Goal: Transaction & Acquisition: Book appointment/travel/reservation

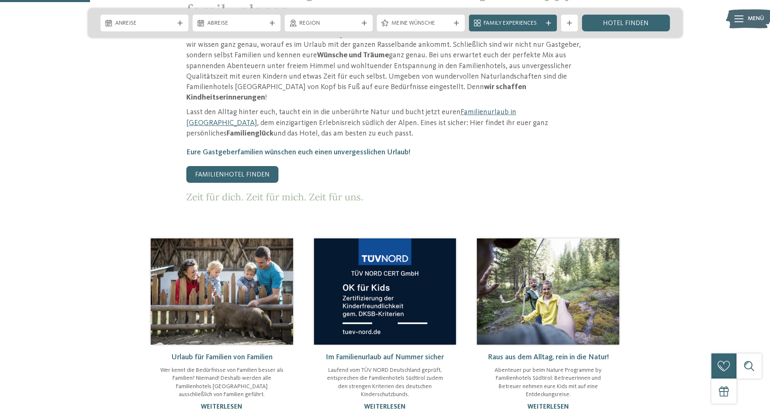
scroll to position [460, 0]
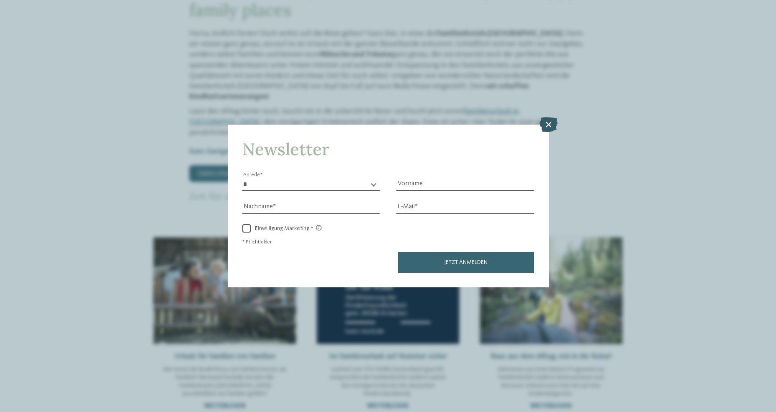
click at [552, 123] on icon at bounding box center [549, 124] width 18 height 15
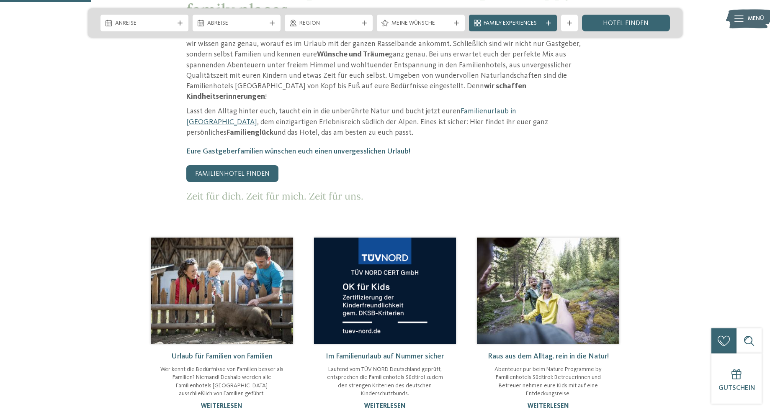
drag, startPoint x: 578, startPoint y: 39, endPoint x: 579, endPoint y: 43, distance: 4.5
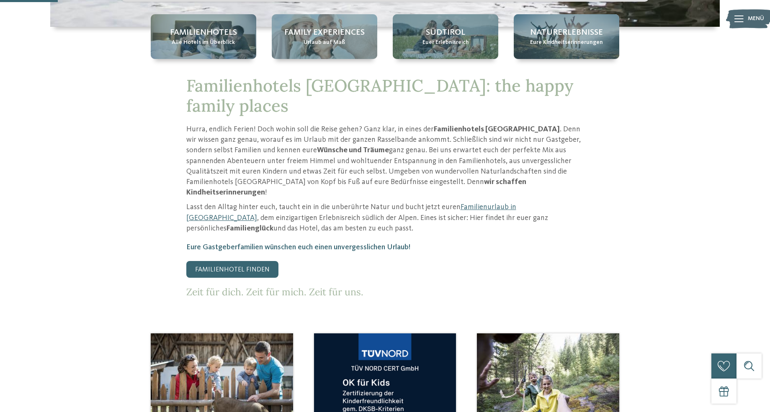
scroll to position [377, 0]
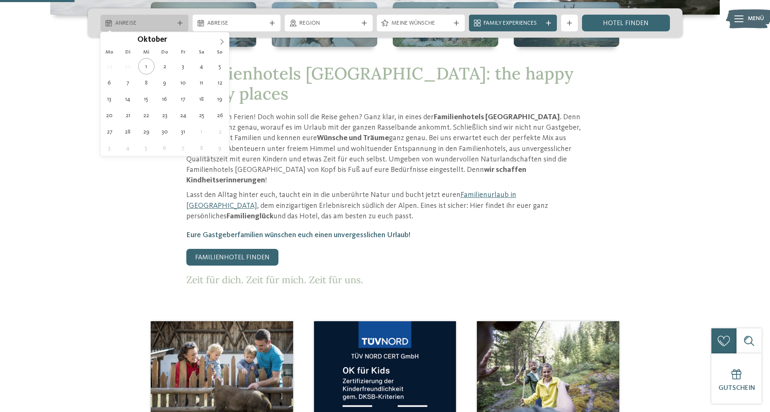
click at [171, 21] on span "Anreise" at bounding box center [144, 23] width 59 height 8
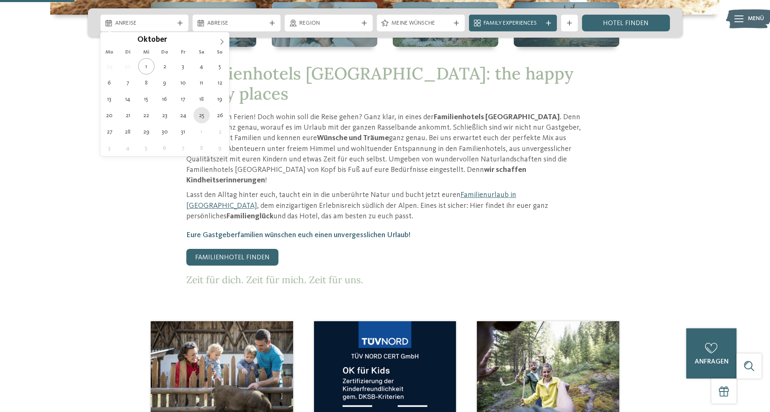
type div "25.10.2025"
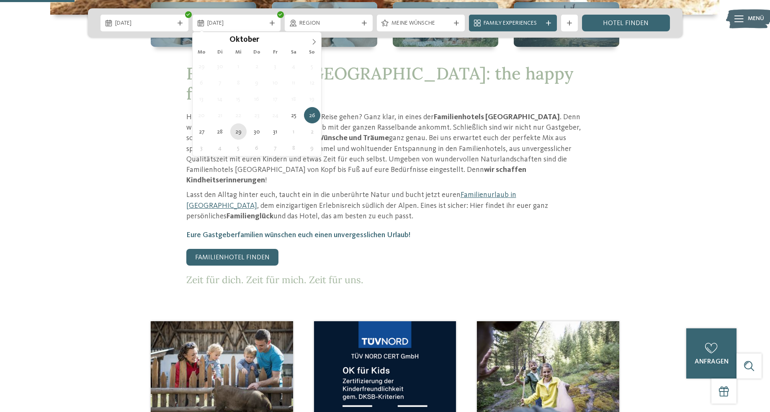
type div "29.10.2025"
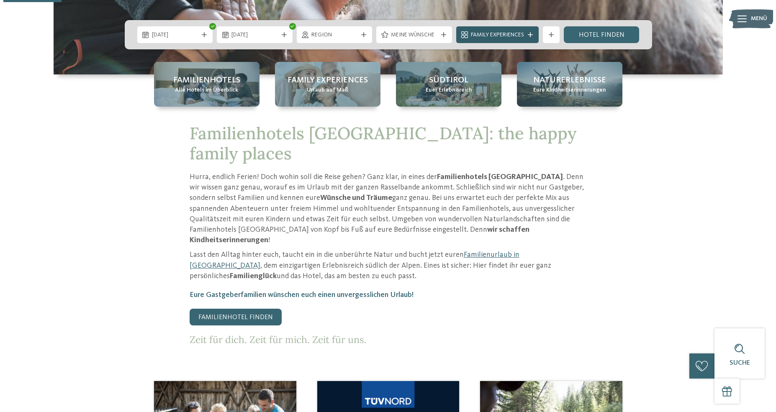
scroll to position [293, 0]
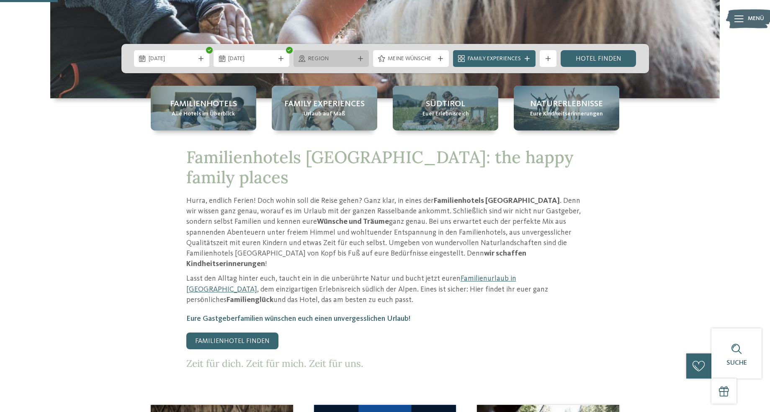
click at [337, 62] on span "Region" at bounding box center [331, 59] width 46 height 8
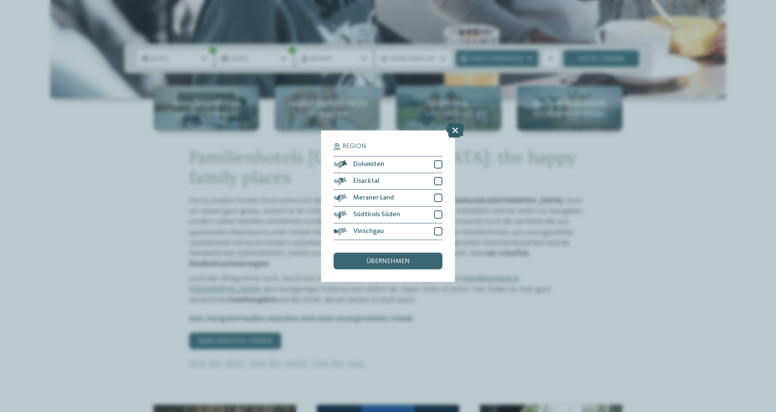
click at [455, 129] on icon at bounding box center [455, 130] width 18 height 15
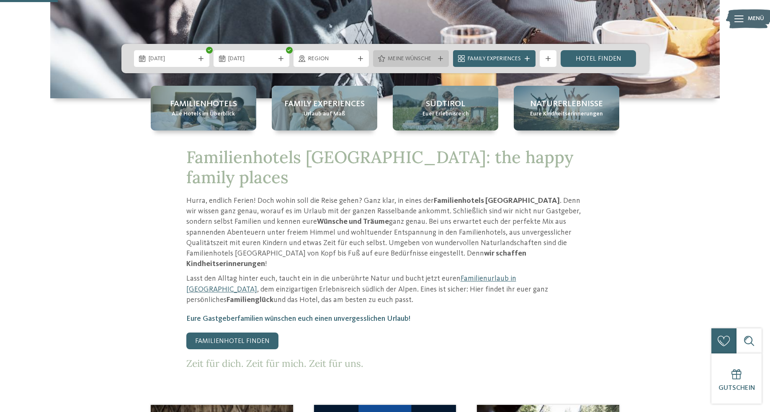
click at [410, 63] on span "Meine Wünsche" at bounding box center [411, 59] width 46 height 8
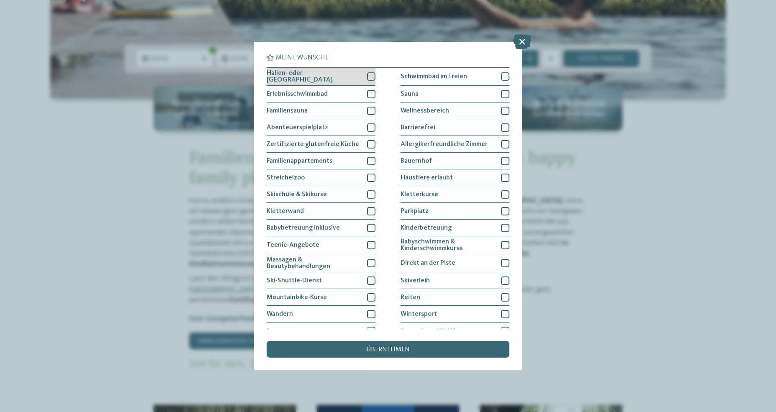
click at [369, 77] on div at bounding box center [371, 76] width 8 height 8
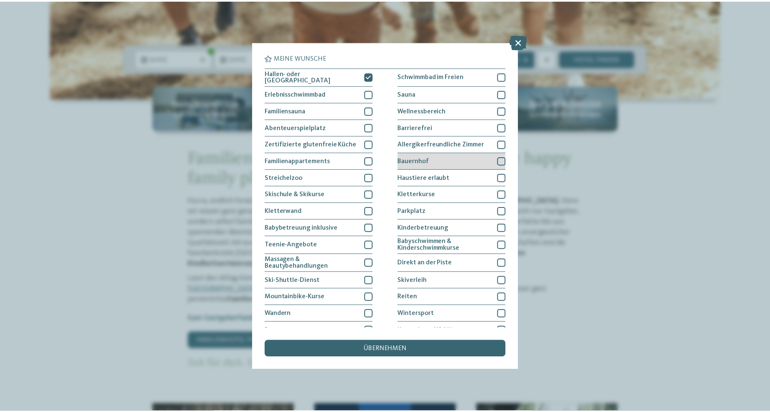
scroll to position [26, 0]
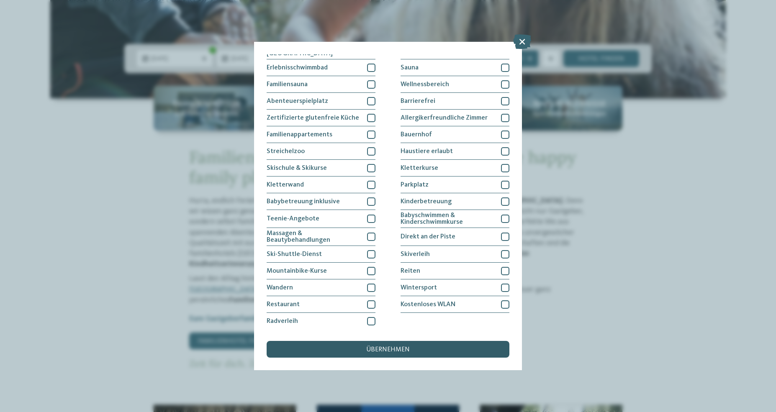
click at [439, 346] on div "übernehmen" at bounding box center [388, 349] width 243 height 17
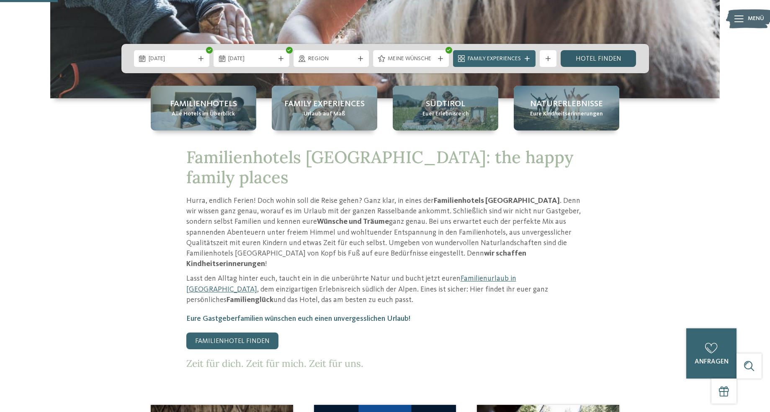
click at [587, 64] on link "Hotel finden" at bounding box center [598, 58] width 76 height 17
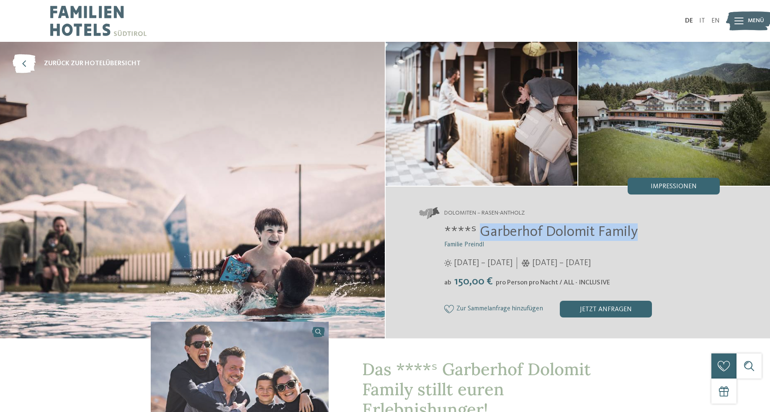
drag, startPoint x: 478, startPoint y: 231, endPoint x: 635, endPoint y: 229, distance: 156.1
click at [635, 229] on span "****ˢ Garberhof Dolomit Family" at bounding box center [540, 232] width 193 height 15
copy span "Garberhof Dolomit Family"
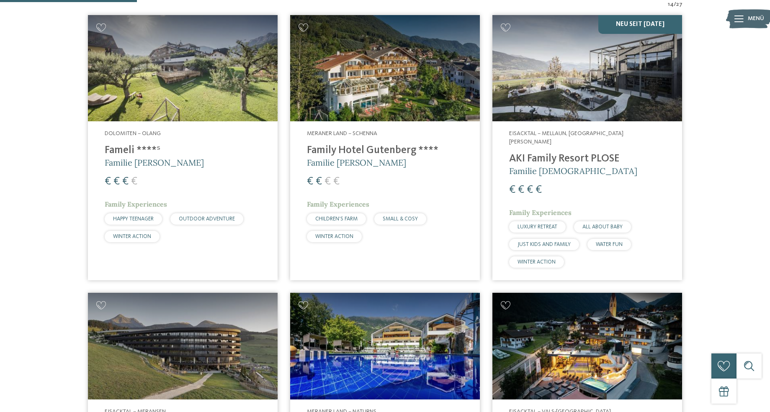
scroll to position [316, 0]
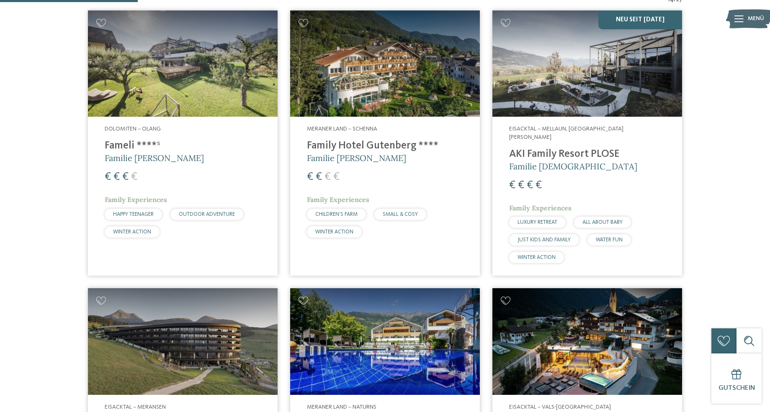
click at [594, 92] on img at bounding box center [587, 63] width 190 height 107
click at [124, 146] on h4 "Fameli ****ˢ" at bounding box center [183, 146] width 156 height 13
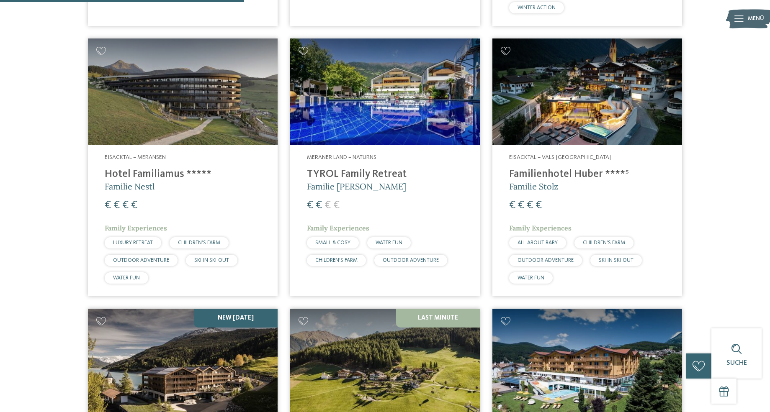
scroll to position [568, 0]
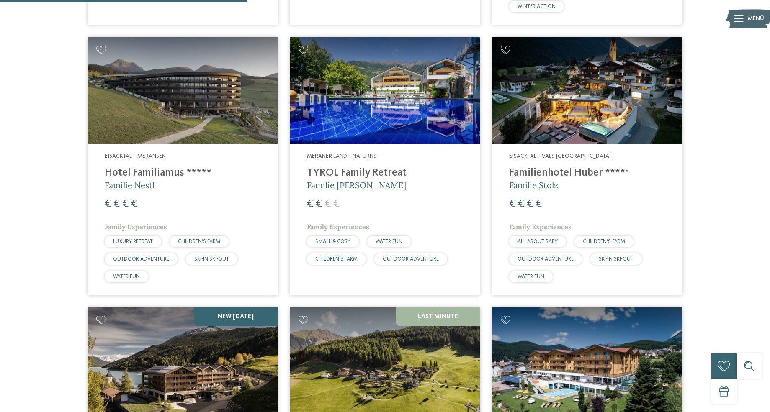
click at [168, 167] on h4 "Hotel Familiamus *****" at bounding box center [183, 173] width 156 height 13
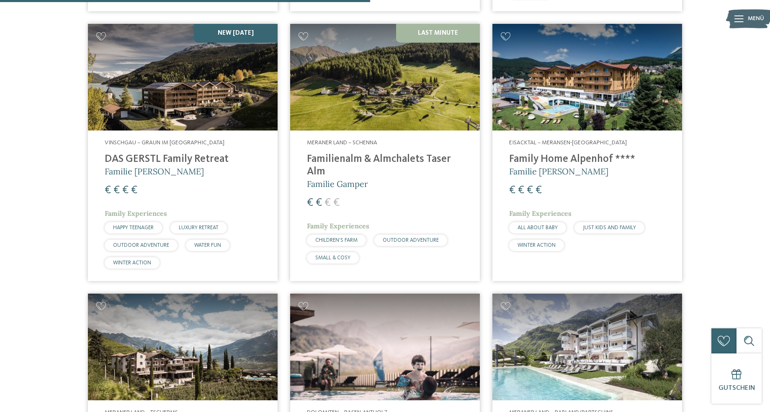
scroll to position [861, 0]
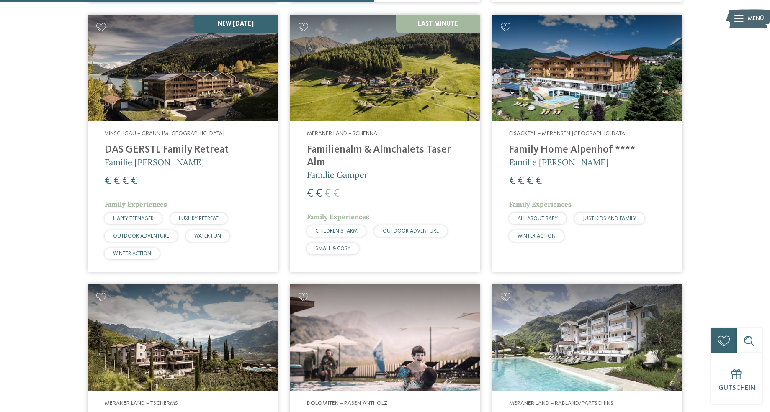
click at [339, 144] on h4 "Familienalm & Almchalets Taser Alm" at bounding box center [385, 156] width 156 height 25
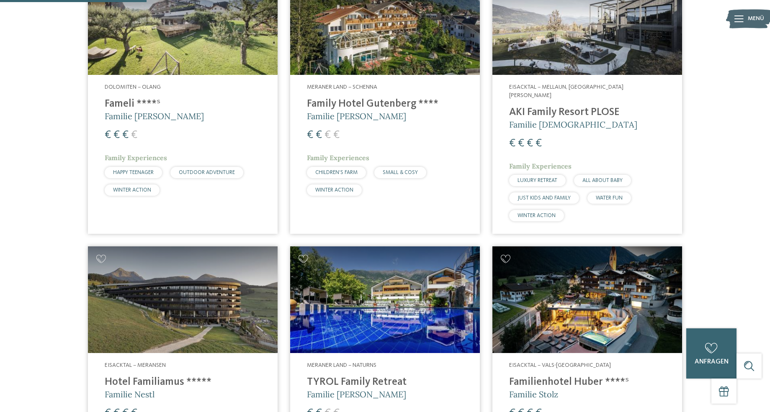
scroll to position [316, 0]
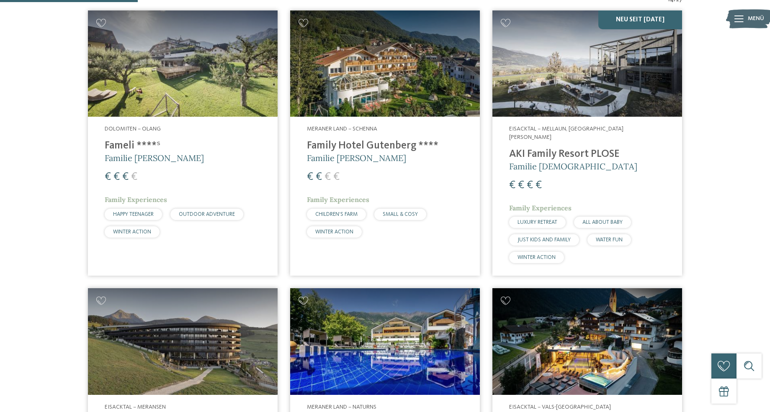
click at [385, 146] on h4 "Family Hotel Gutenberg ****" at bounding box center [385, 146] width 156 height 13
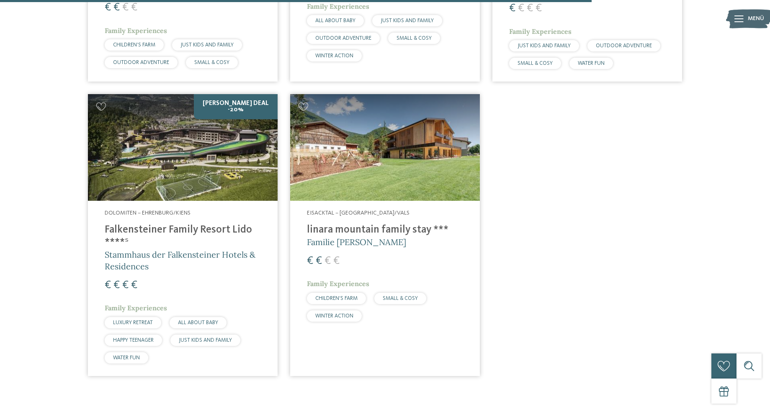
scroll to position [1363, 0]
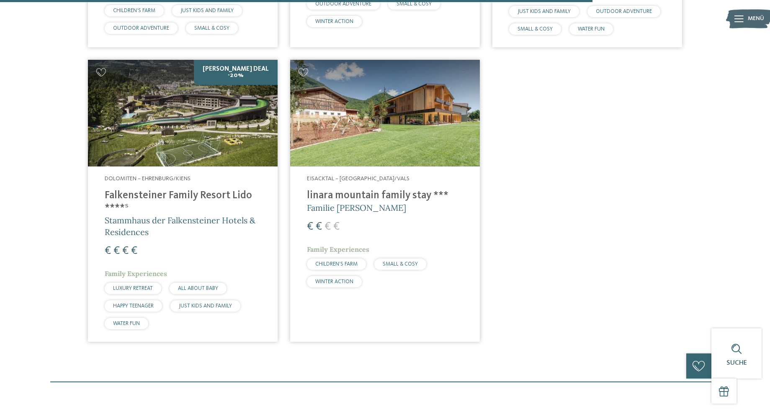
click at [383, 190] on h4 "linara mountain family stay ***" at bounding box center [385, 196] width 156 height 13
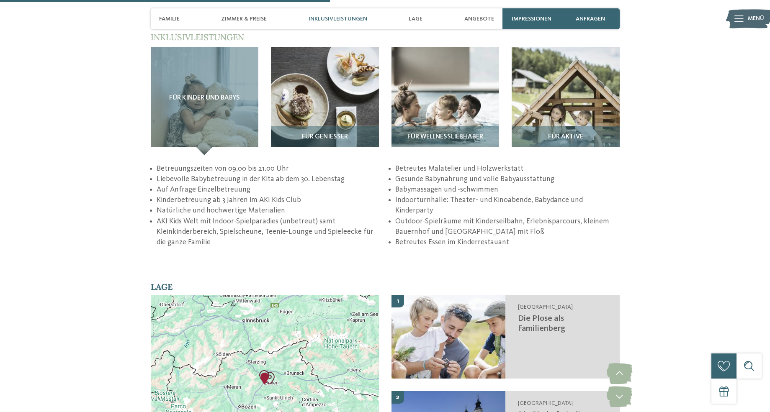
scroll to position [1381, 0]
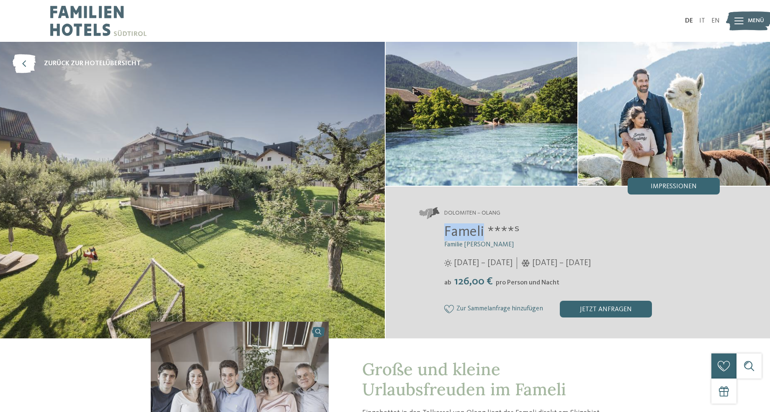
drag, startPoint x: 447, startPoint y: 231, endPoint x: 484, endPoint y: 231, distance: 37.7
click at [484, 231] on span "Fameli ****ˢ" at bounding box center [481, 232] width 75 height 15
copy span "Fameli"
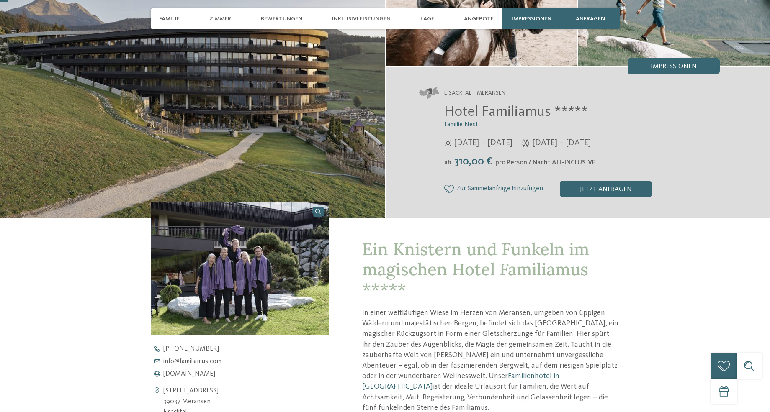
scroll to position [126, 0]
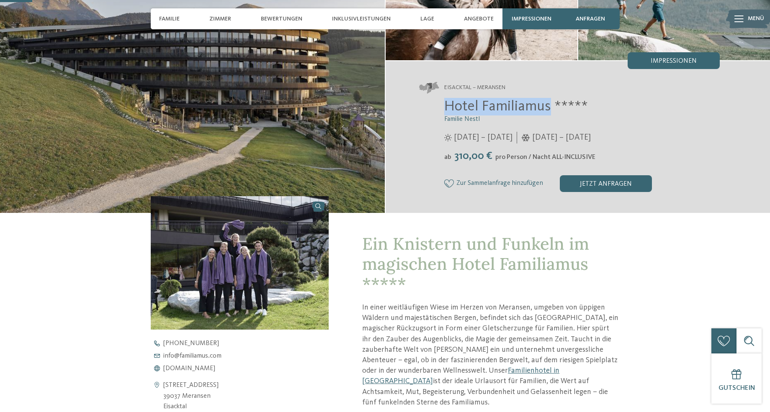
drag, startPoint x: 442, startPoint y: 104, endPoint x: 547, endPoint y: 104, distance: 104.2
click at [547, 104] on div "Hotel Familiamus ***** Familie Nestl 29.05. – 09.11.2025 05.12.2025 – 19.04.202…" at bounding box center [569, 145] width 301 height 94
copy span "Hotel Familiamus"
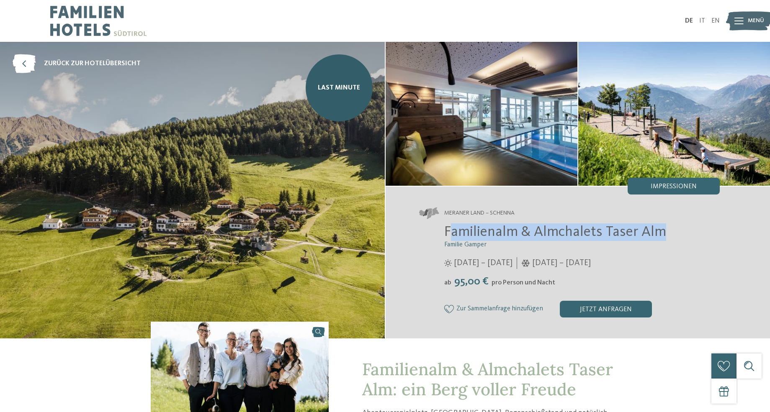
drag, startPoint x: 448, startPoint y: 230, endPoint x: 662, endPoint y: 227, distance: 213.9
click at [662, 227] on span "Familienalm & Almchalets Taser Alm" at bounding box center [555, 232] width 222 height 15
copy span "amilienalm & Almchalets Taser Alm"
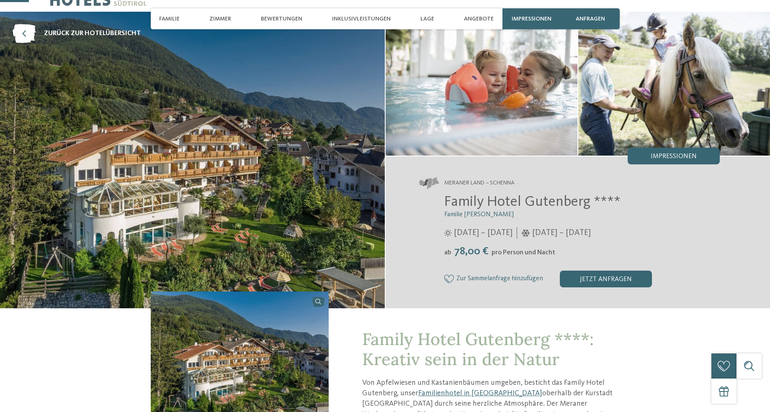
scroll to position [126, 0]
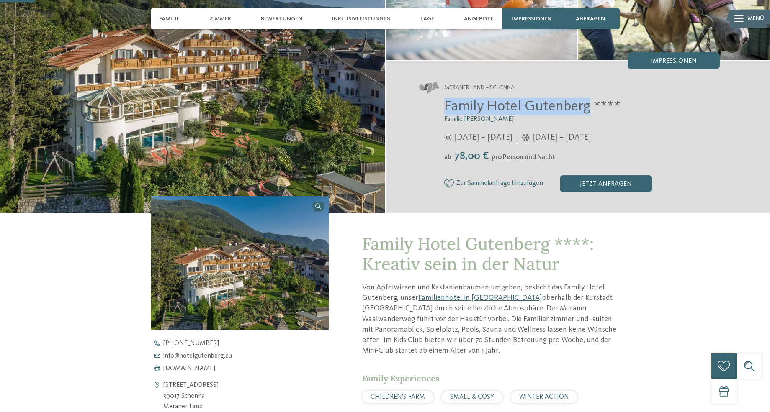
drag, startPoint x: 444, startPoint y: 101, endPoint x: 586, endPoint y: 104, distance: 142.4
click at [586, 104] on span "Family Hotel Gutenberg ****" at bounding box center [532, 106] width 176 height 15
copy span "Family Hotel Gutenberg"
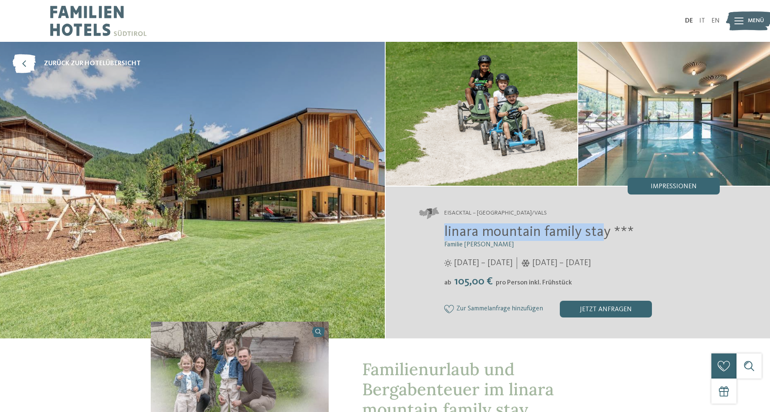
drag, startPoint x: 445, startPoint y: 228, endPoint x: 602, endPoint y: 224, distance: 157.4
click at [602, 224] on h2 "linara mountain family stay ***" at bounding box center [582, 233] width 276 height 18
copy span "linara mountain family sta"
click at [700, 189] on div "Impressionen" at bounding box center [673, 186] width 92 height 17
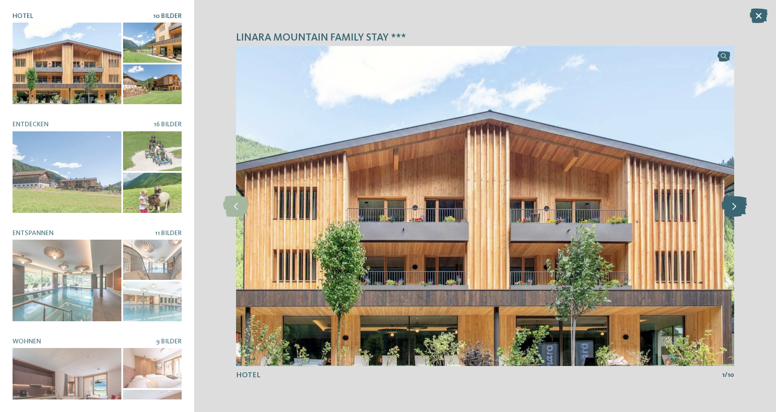
click at [738, 213] on icon at bounding box center [735, 206] width 26 height 21
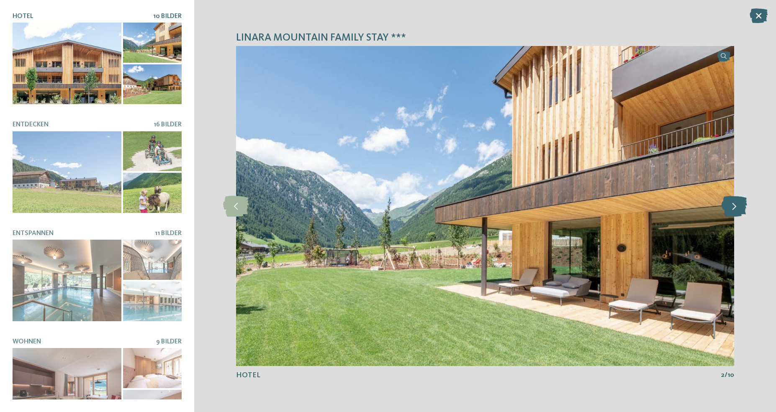
click at [738, 213] on icon at bounding box center [735, 206] width 26 height 21
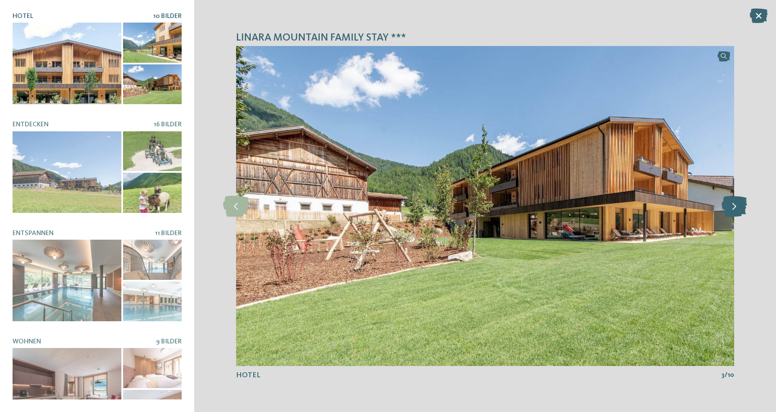
click at [738, 213] on icon at bounding box center [735, 206] width 26 height 21
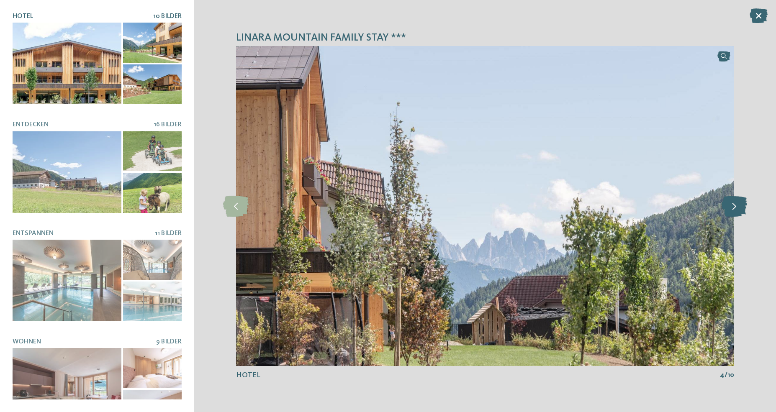
click at [738, 213] on icon at bounding box center [735, 206] width 26 height 21
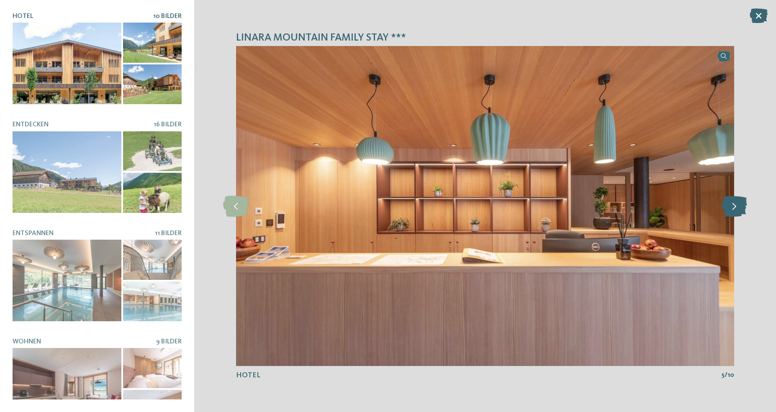
click at [738, 213] on icon at bounding box center [735, 206] width 26 height 21
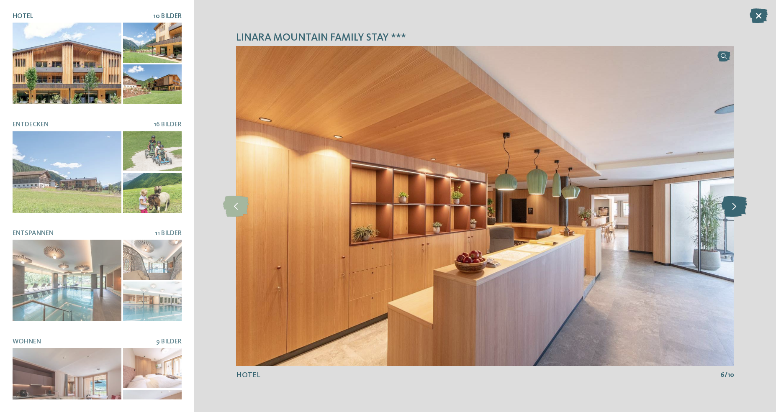
click at [738, 213] on icon at bounding box center [735, 206] width 26 height 21
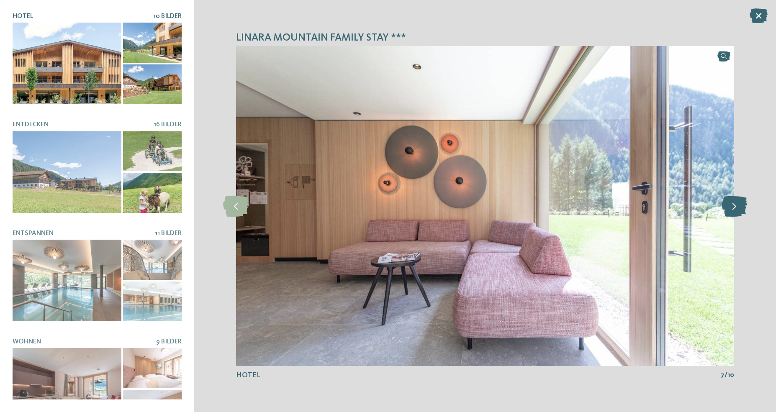
click at [738, 213] on icon at bounding box center [735, 206] width 26 height 21
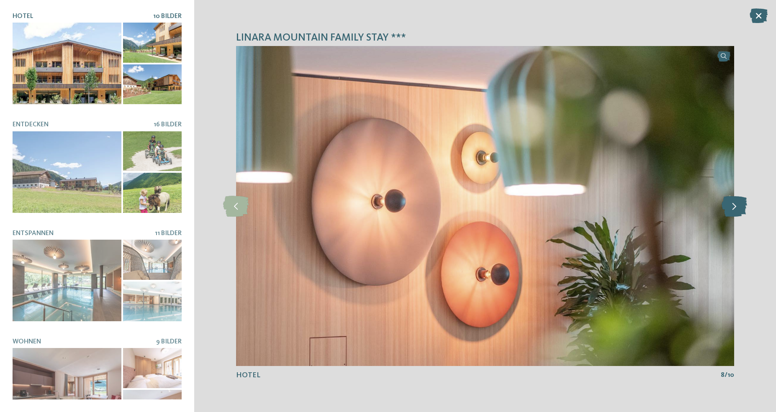
click at [738, 213] on icon at bounding box center [735, 206] width 26 height 21
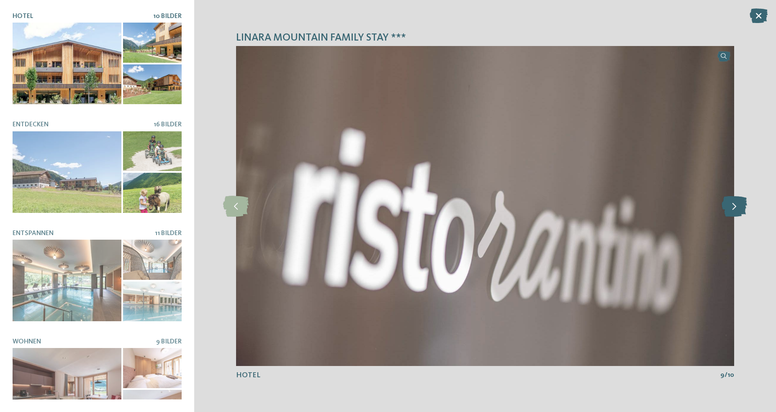
click at [738, 213] on icon at bounding box center [735, 206] width 26 height 21
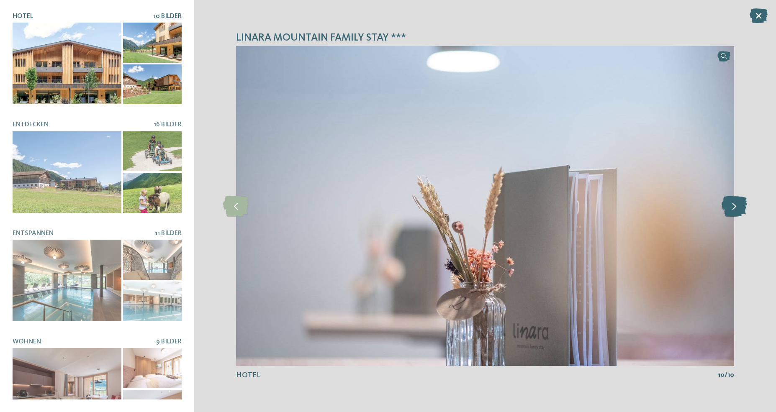
click at [738, 213] on icon at bounding box center [735, 206] width 26 height 21
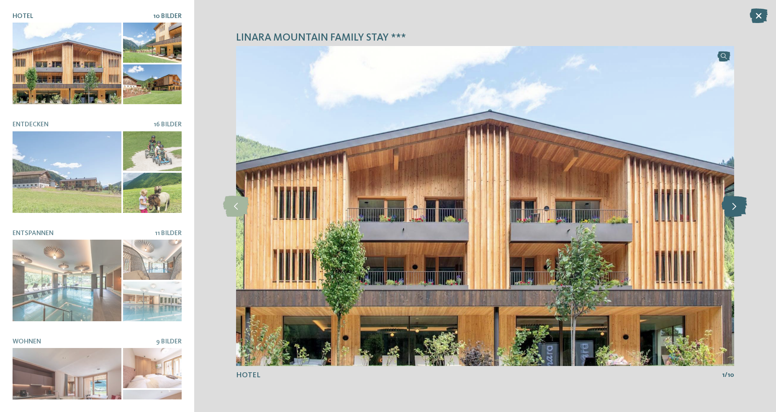
click at [738, 213] on icon at bounding box center [735, 206] width 26 height 21
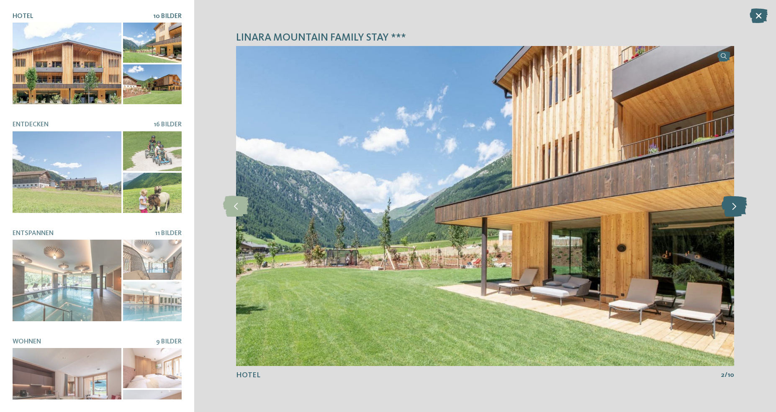
click at [738, 213] on icon at bounding box center [735, 206] width 26 height 21
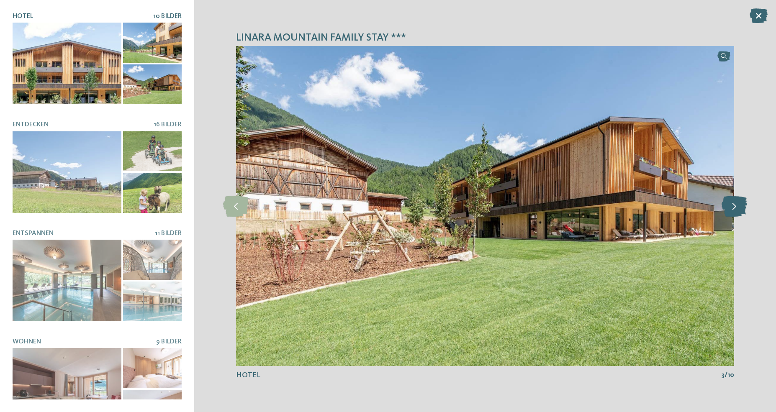
click at [738, 213] on icon at bounding box center [735, 206] width 26 height 21
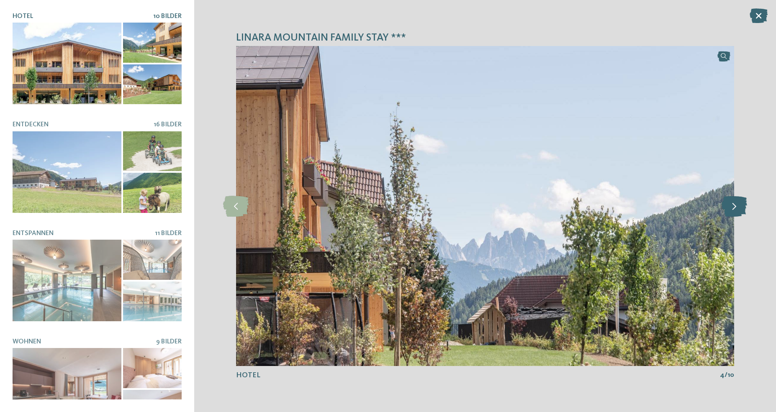
click at [738, 213] on icon at bounding box center [735, 206] width 26 height 21
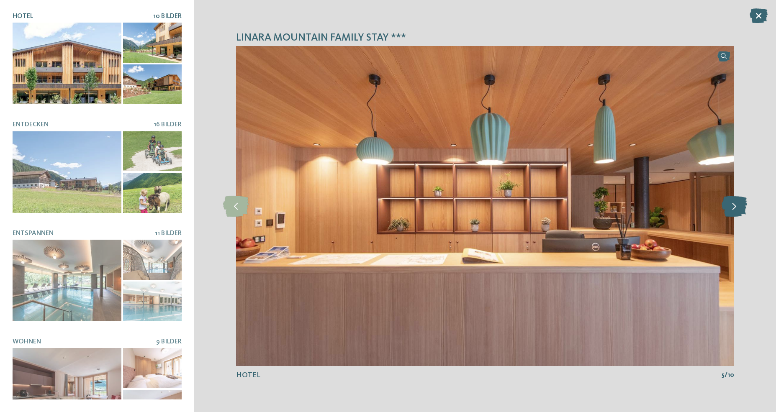
click at [738, 213] on icon at bounding box center [735, 206] width 26 height 21
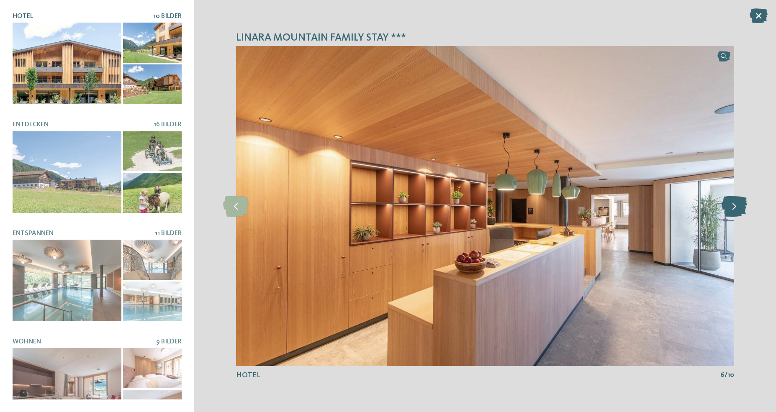
click at [738, 213] on icon at bounding box center [735, 206] width 26 height 21
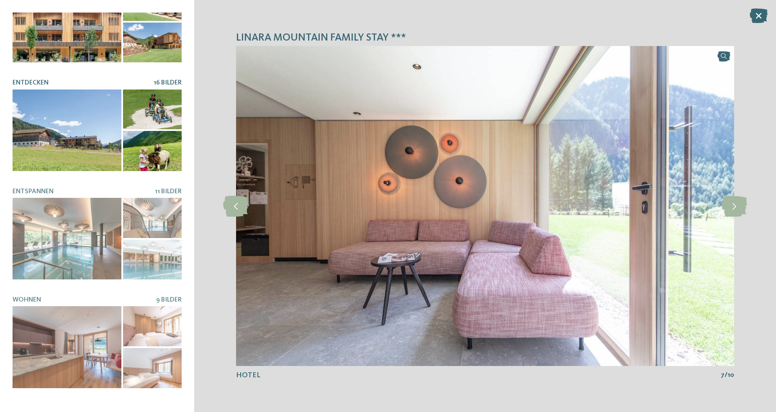
scroll to position [84, 0]
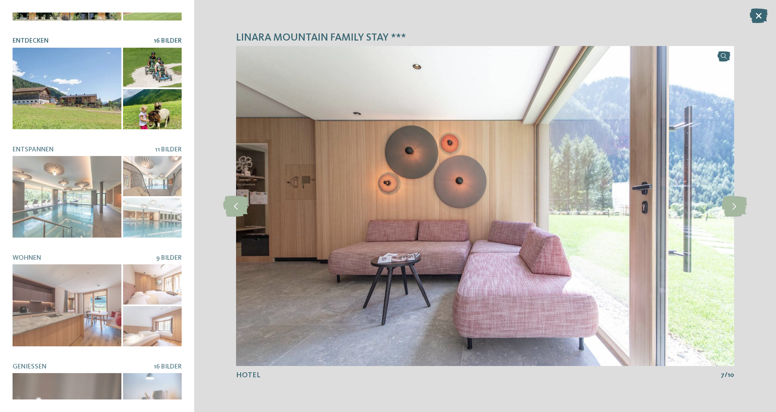
click at [105, 166] on div at bounding box center [67, 197] width 109 height 82
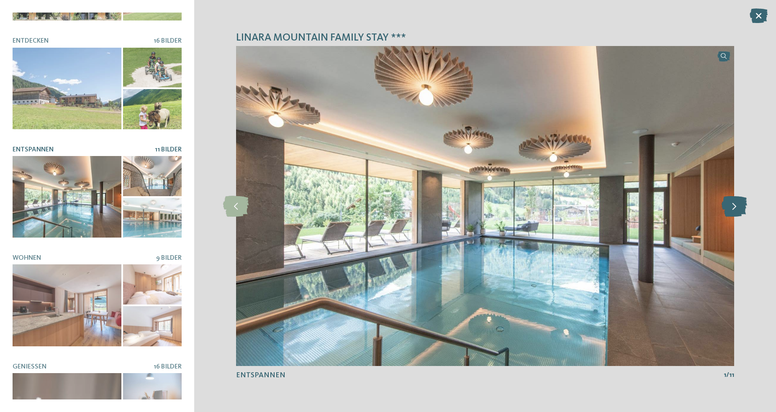
click at [740, 213] on icon at bounding box center [735, 206] width 26 height 21
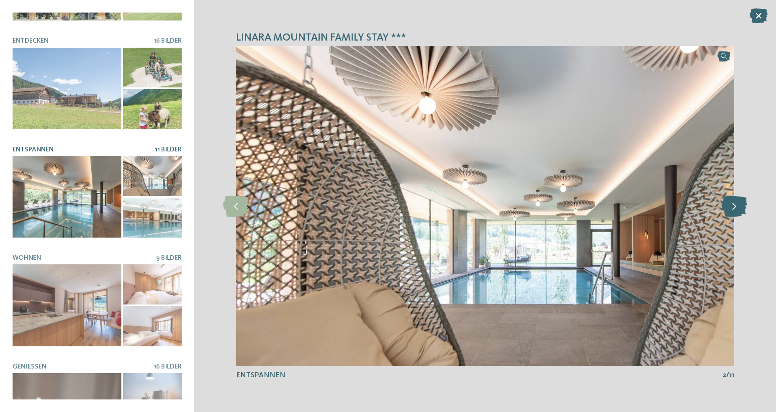
click at [740, 213] on icon at bounding box center [735, 206] width 26 height 21
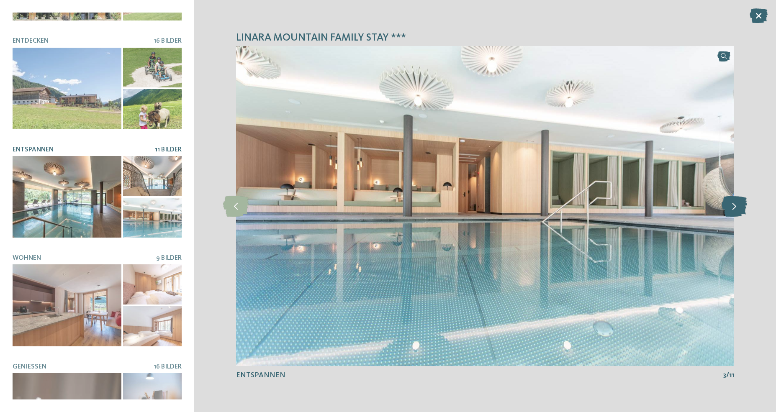
click at [740, 213] on icon at bounding box center [735, 206] width 26 height 21
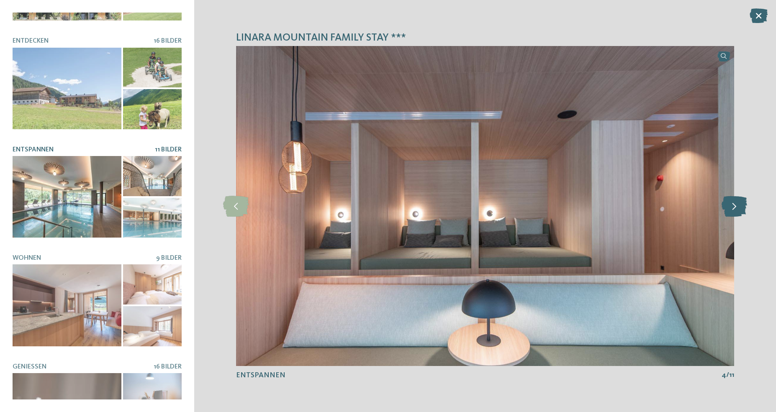
click at [740, 213] on icon at bounding box center [735, 206] width 26 height 21
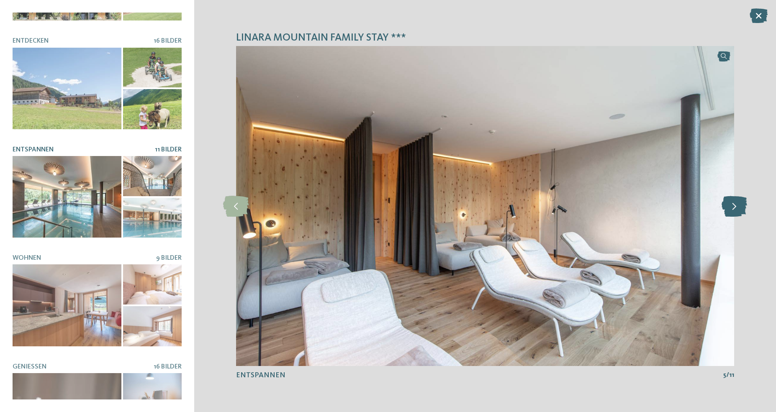
click at [740, 213] on icon at bounding box center [735, 206] width 26 height 21
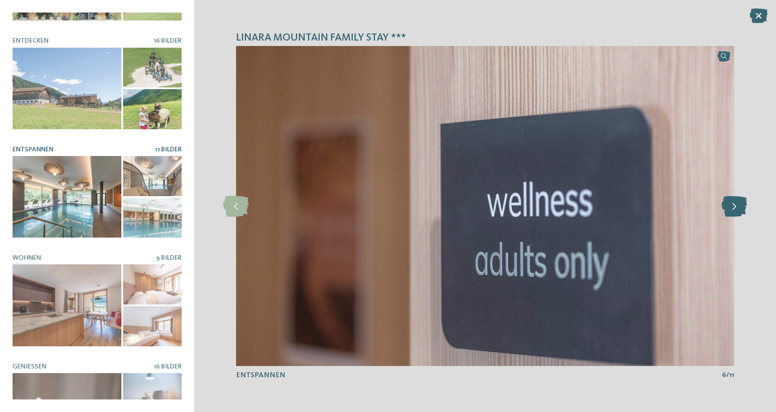
click at [740, 213] on icon at bounding box center [735, 206] width 26 height 21
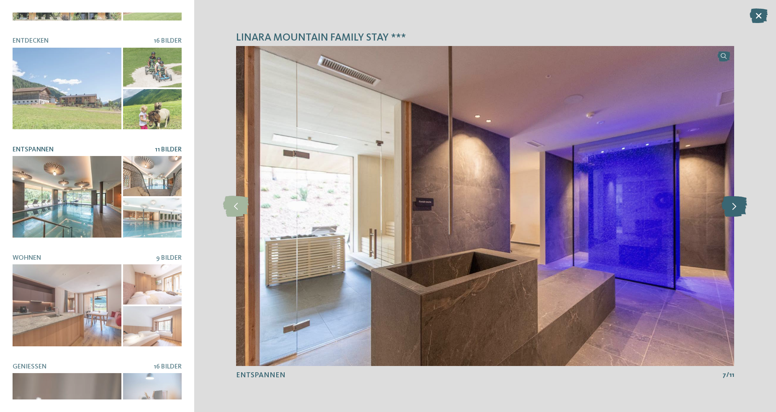
click at [740, 213] on icon at bounding box center [735, 206] width 26 height 21
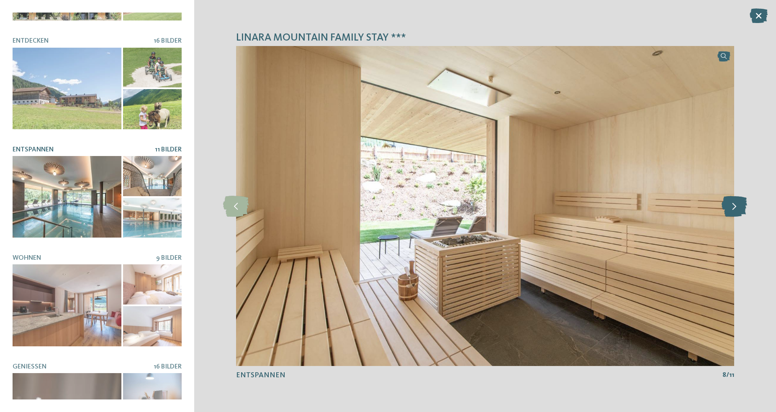
click at [740, 213] on icon at bounding box center [735, 206] width 26 height 21
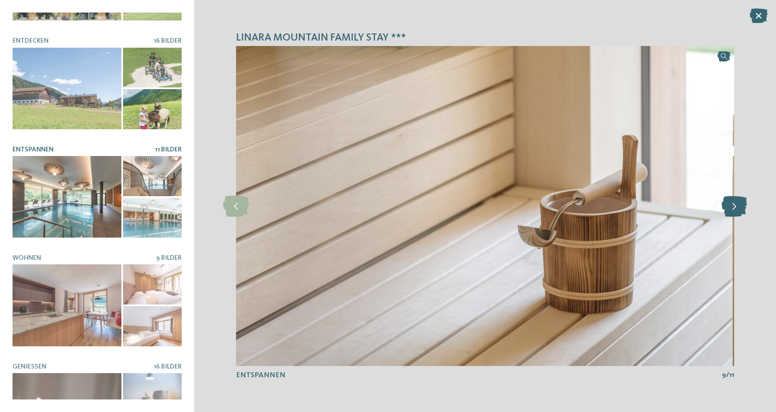
click at [740, 213] on icon at bounding box center [735, 206] width 26 height 21
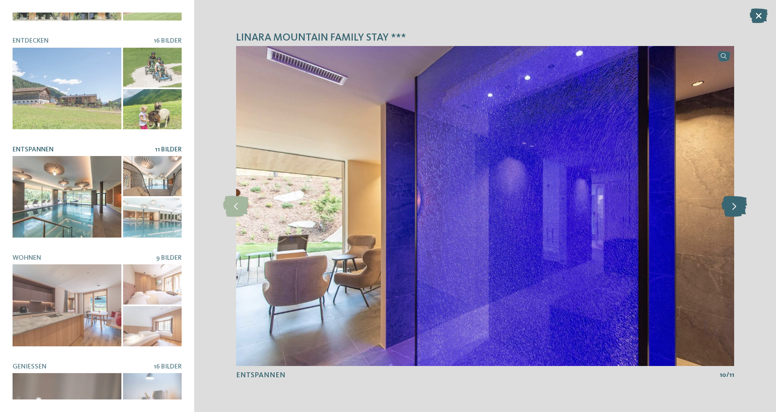
click at [740, 213] on icon at bounding box center [735, 206] width 26 height 21
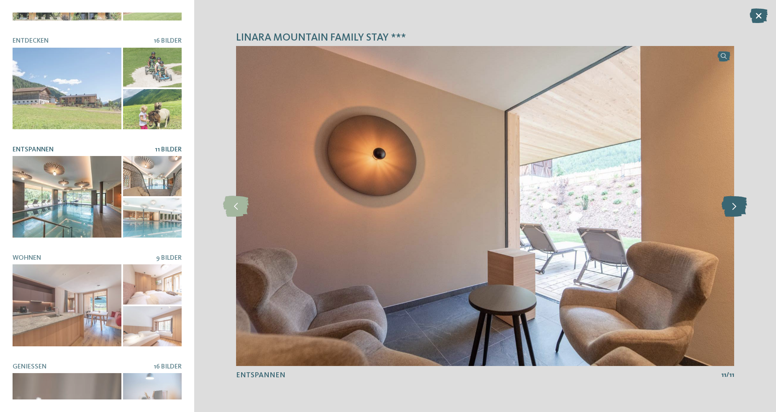
click at [740, 213] on icon at bounding box center [735, 206] width 26 height 21
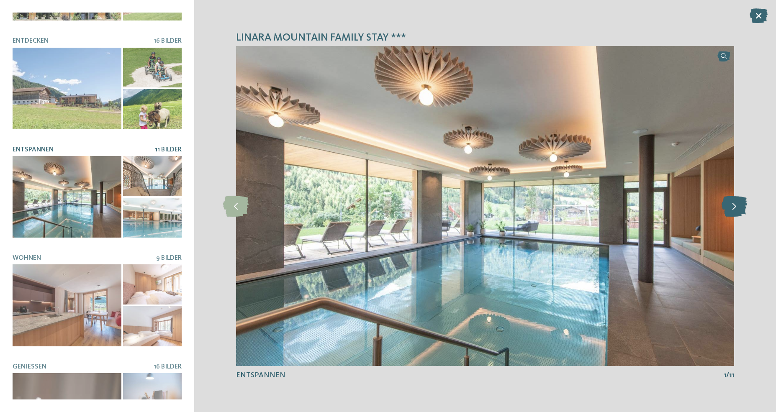
click at [740, 213] on icon at bounding box center [735, 206] width 26 height 21
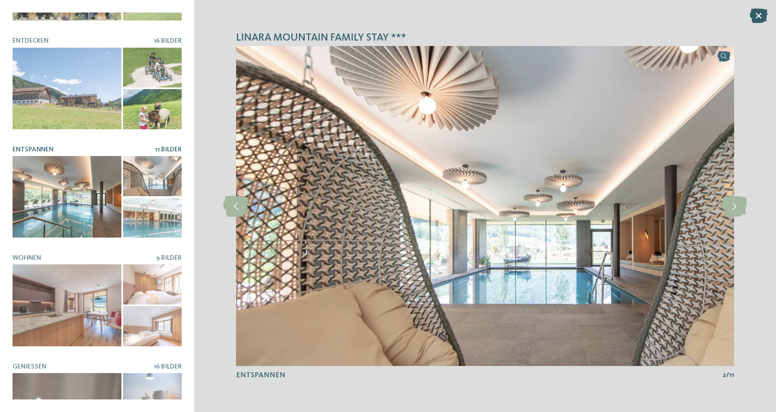
click at [759, 14] on icon at bounding box center [759, 15] width 18 height 15
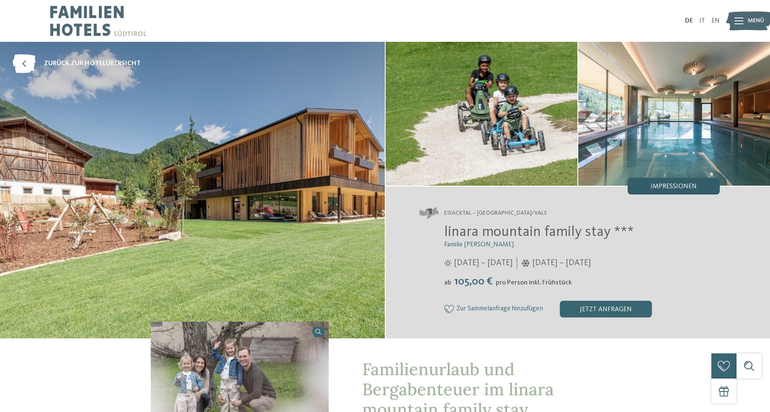
click at [689, 184] on span "Impressionen" at bounding box center [673, 186] width 46 height 7
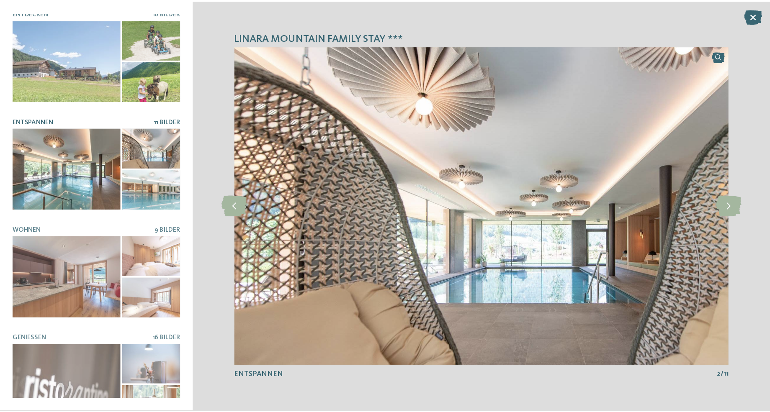
scroll to position [129, 0]
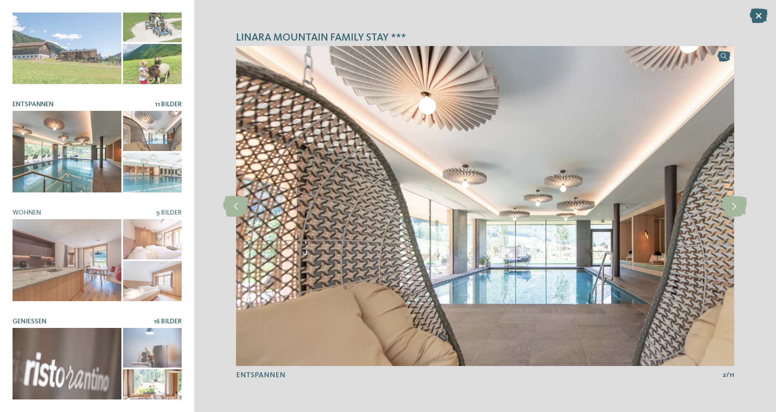
click at [32, 319] on span "GENIEßEN" at bounding box center [30, 322] width 34 height 7
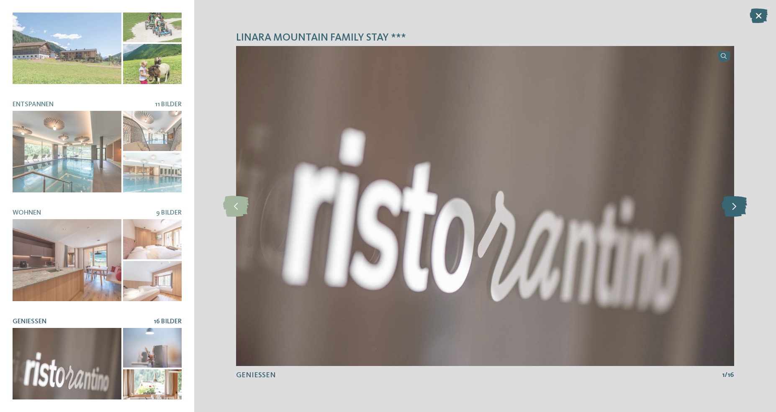
click at [732, 208] on icon at bounding box center [735, 206] width 26 height 21
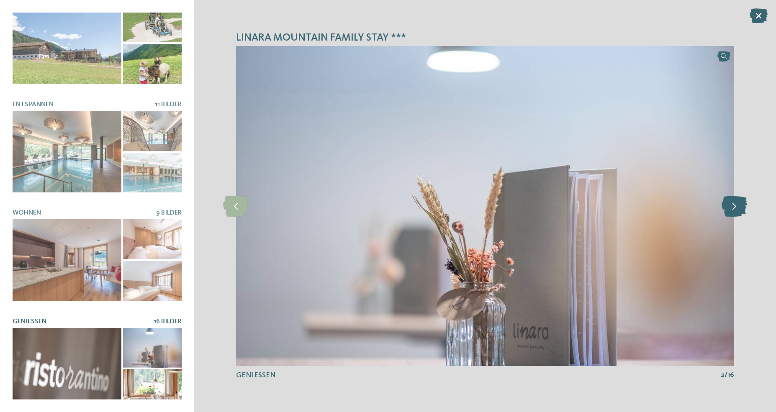
click at [732, 208] on icon at bounding box center [735, 206] width 26 height 21
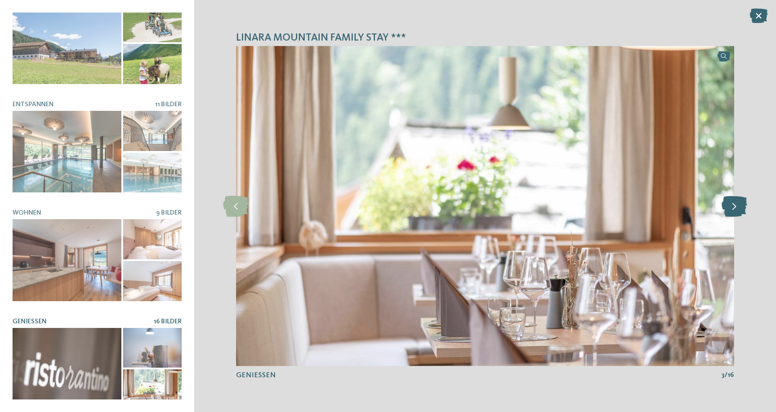
click at [732, 208] on icon at bounding box center [735, 206] width 26 height 21
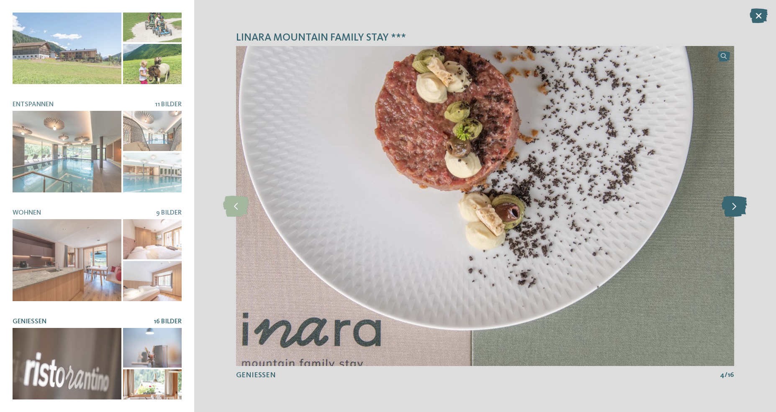
click at [732, 208] on icon at bounding box center [735, 206] width 26 height 21
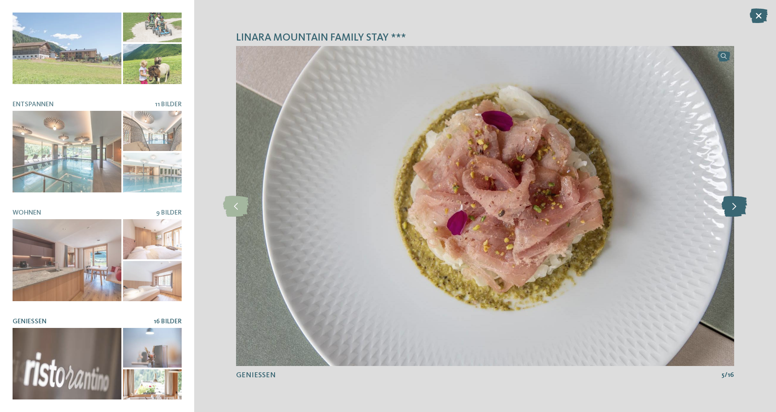
click at [732, 208] on icon at bounding box center [735, 206] width 26 height 21
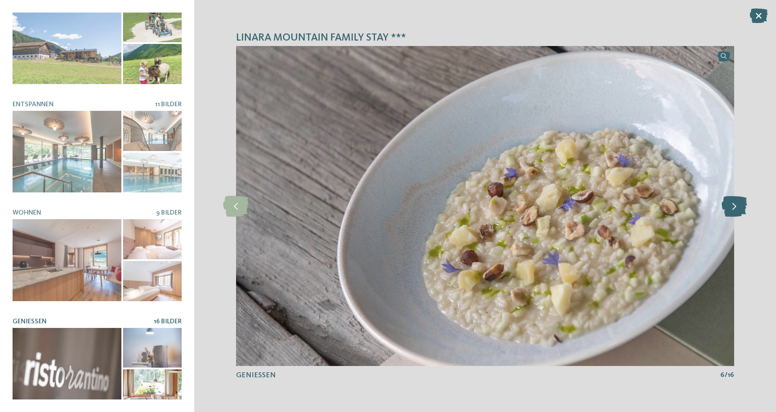
click at [732, 208] on icon at bounding box center [735, 206] width 26 height 21
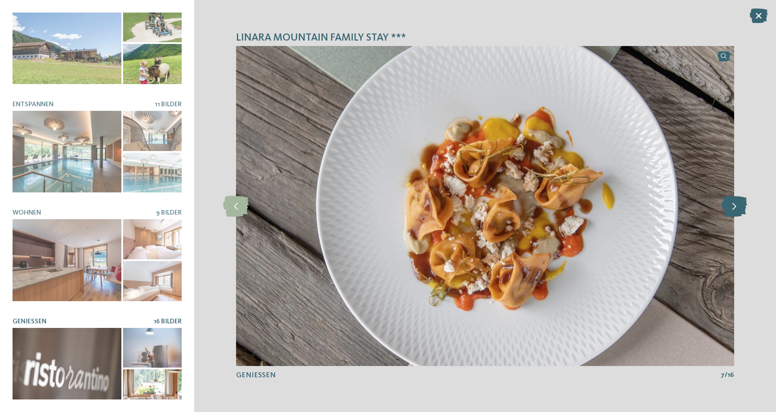
click at [732, 208] on icon at bounding box center [735, 206] width 26 height 21
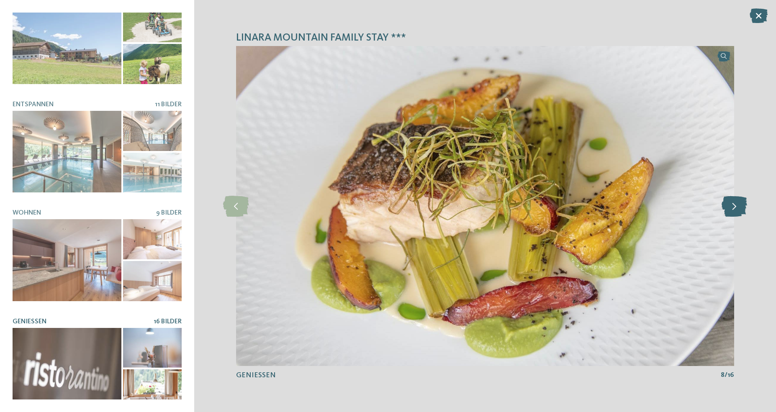
click at [732, 208] on icon at bounding box center [735, 206] width 26 height 21
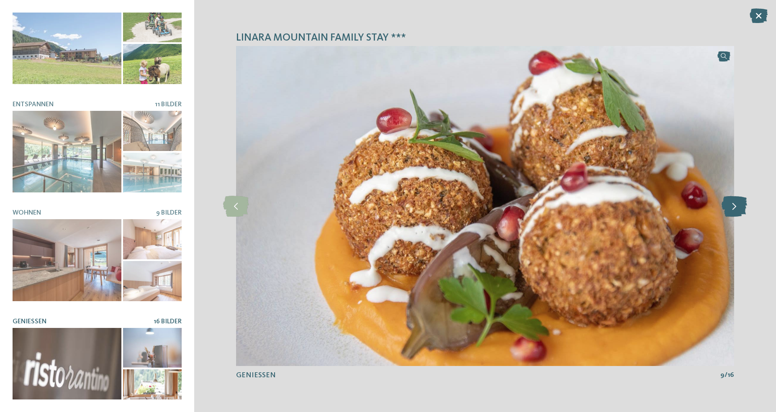
click at [732, 208] on icon at bounding box center [735, 206] width 26 height 21
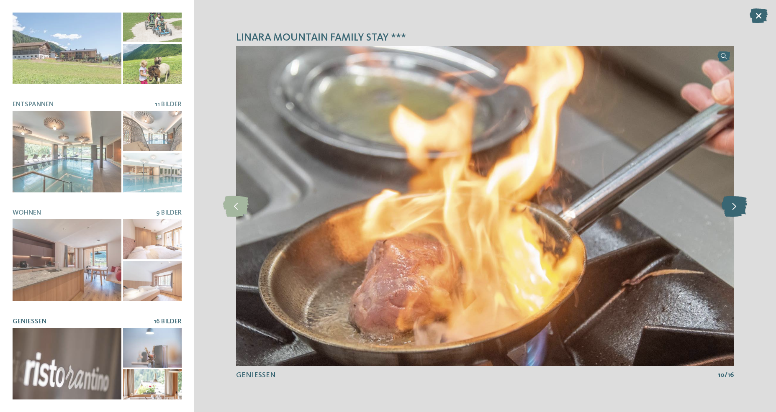
click at [732, 208] on icon at bounding box center [735, 206] width 26 height 21
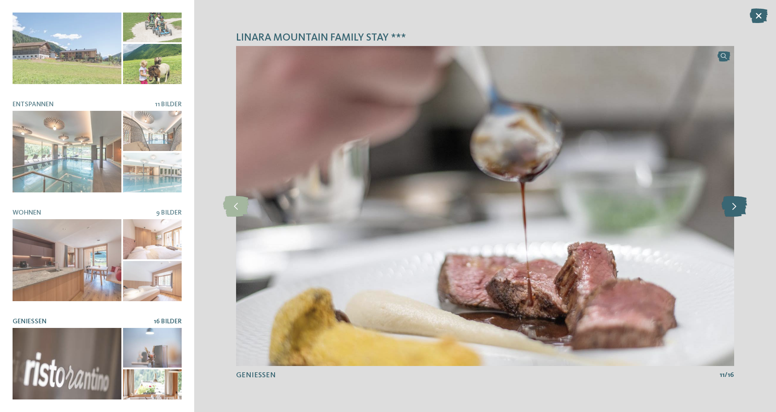
click at [732, 208] on icon at bounding box center [735, 206] width 26 height 21
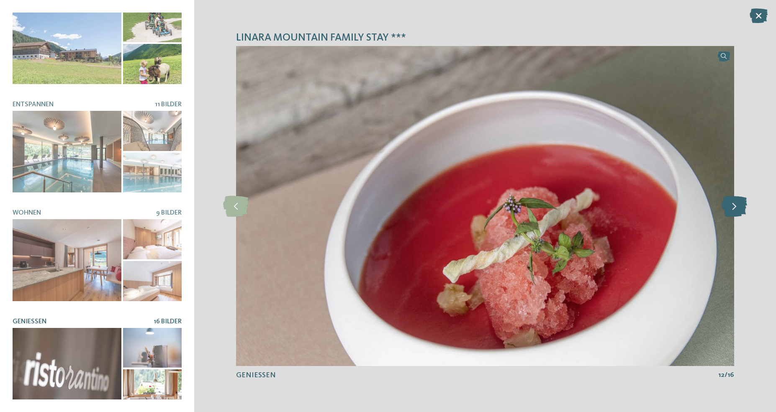
click at [732, 208] on icon at bounding box center [735, 206] width 26 height 21
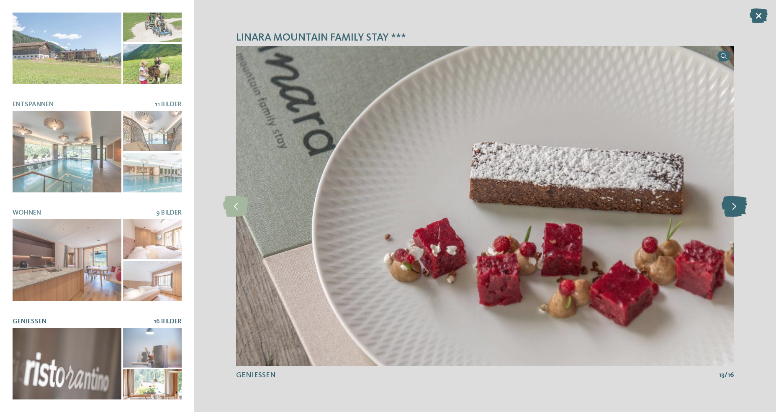
click at [732, 208] on icon at bounding box center [735, 206] width 26 height 21
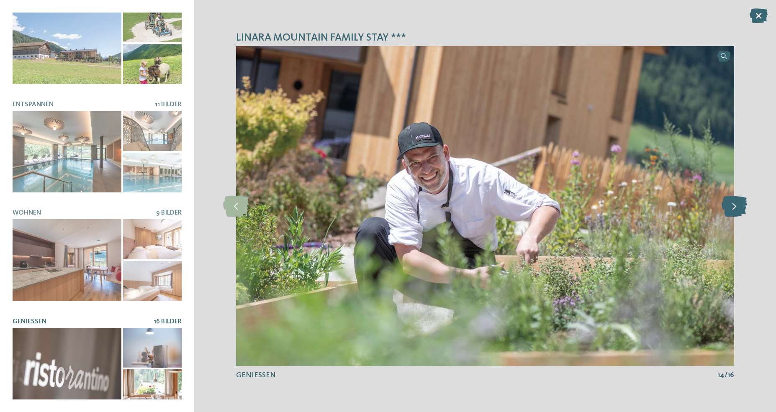
click at [732, 208] on icon at bounding box center [735, 206] width 26 height 21
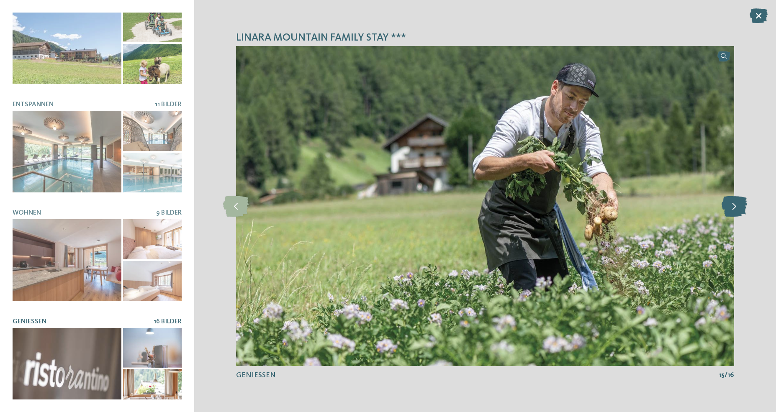
click at [732, 208] on icon at bounding box center [735, 206] width 26 height 21
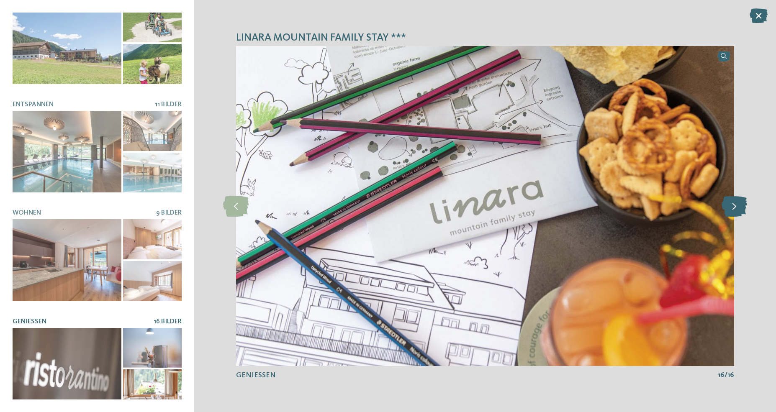
click at [732, 208] on icon at bounding box center [735, 206] width 26 height 21
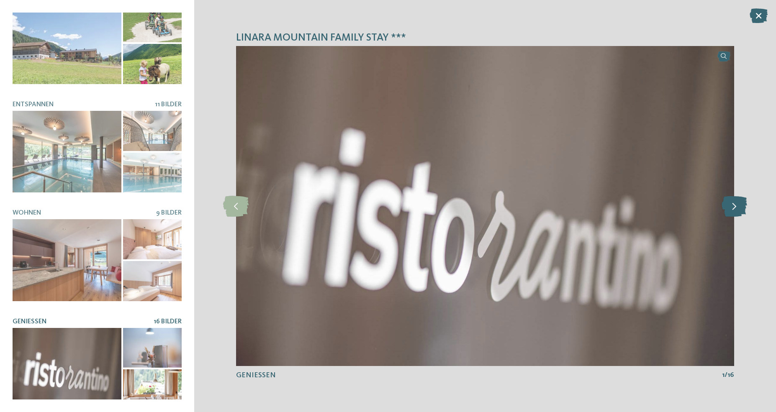
click at [732, 208] on icon at bounding box center [735, 206] width 26 height 21
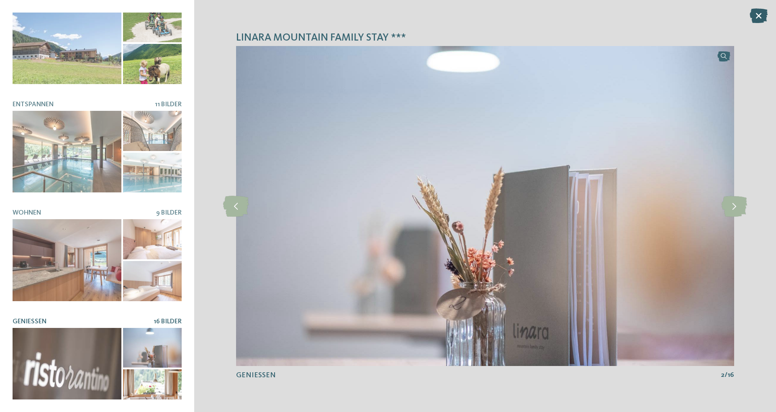
click at [755, 14] on icon at bounding box center [759, 15] width 18 height 15
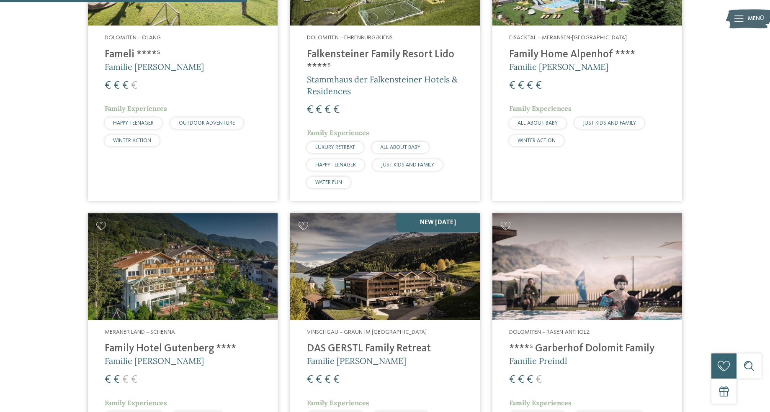
scroll to position [568, 0]
